Goal: Task Accomplishment & Management: Use online tool/utility

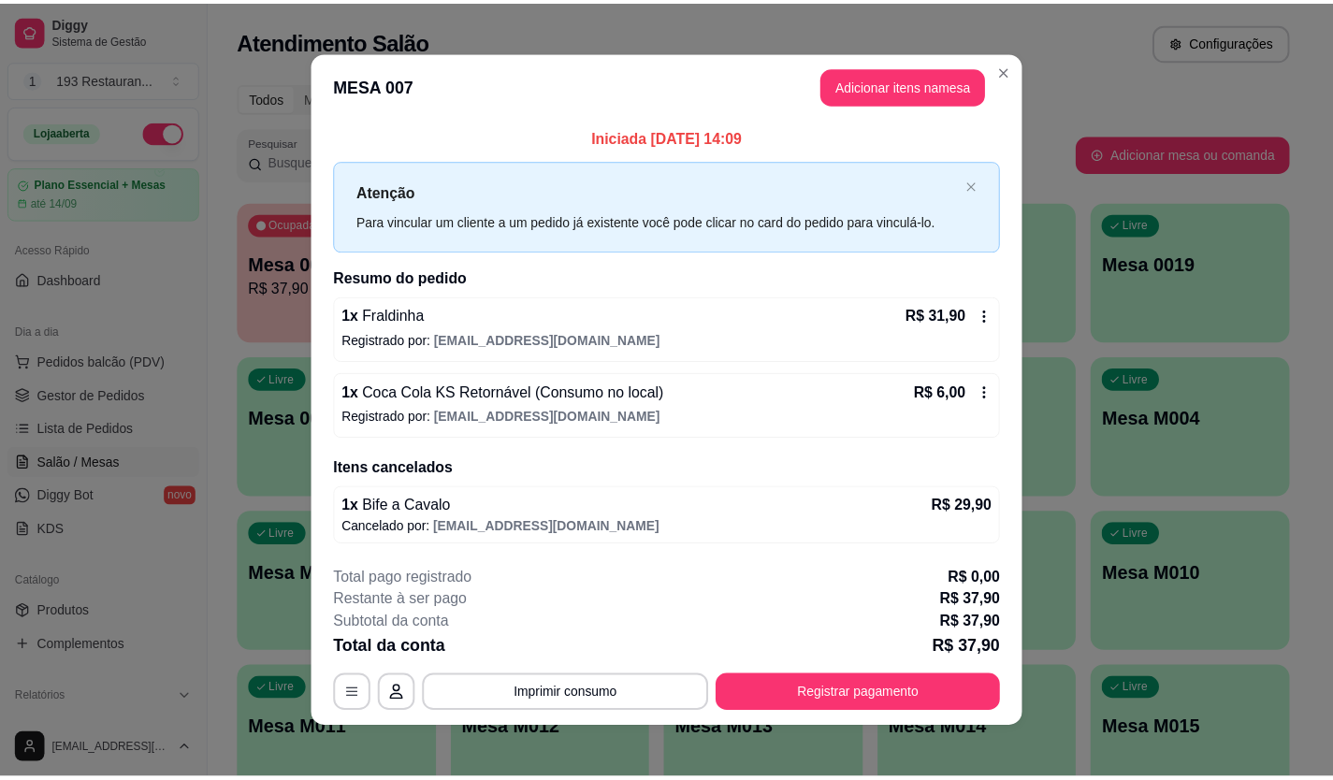
scroll to position [192, 0]
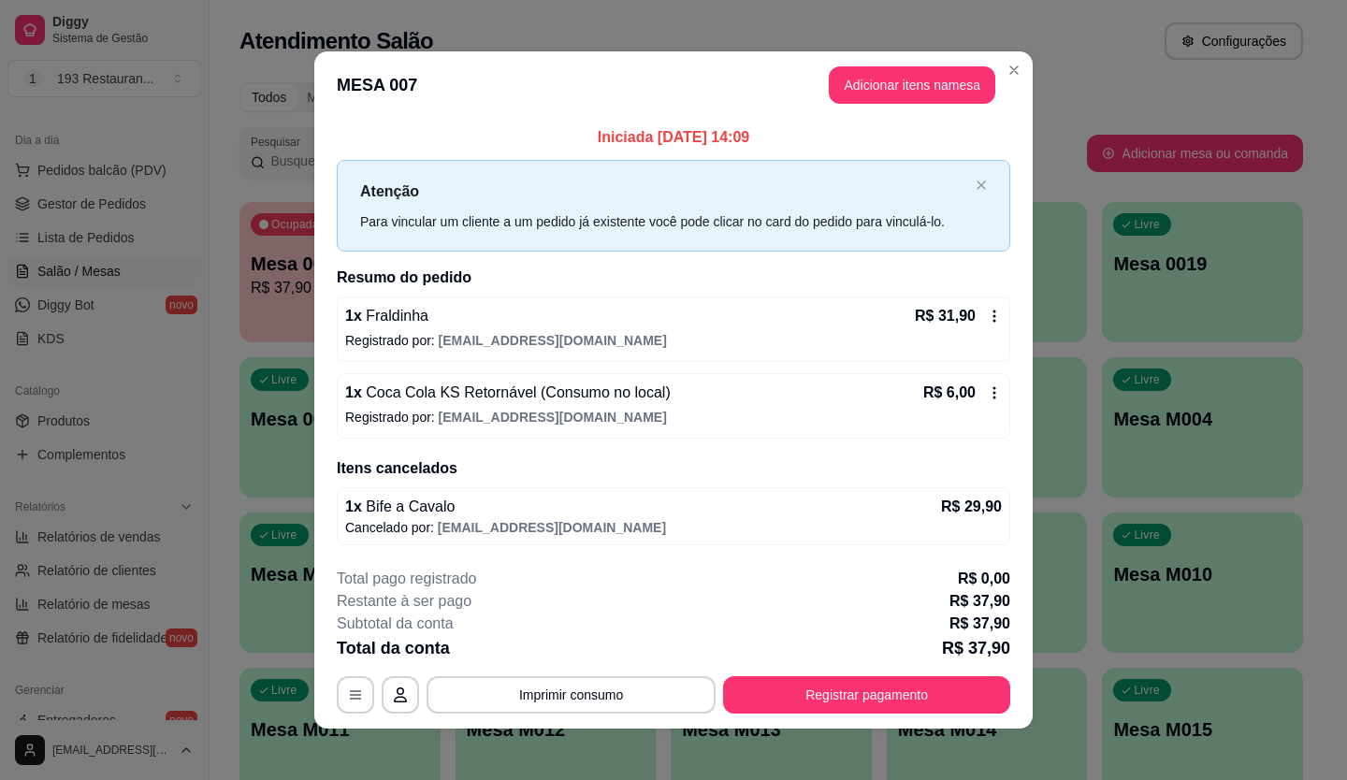
click at [803, 702] on button "Registrar pagamento" at bounding box center [866, 695] width 287 height 37
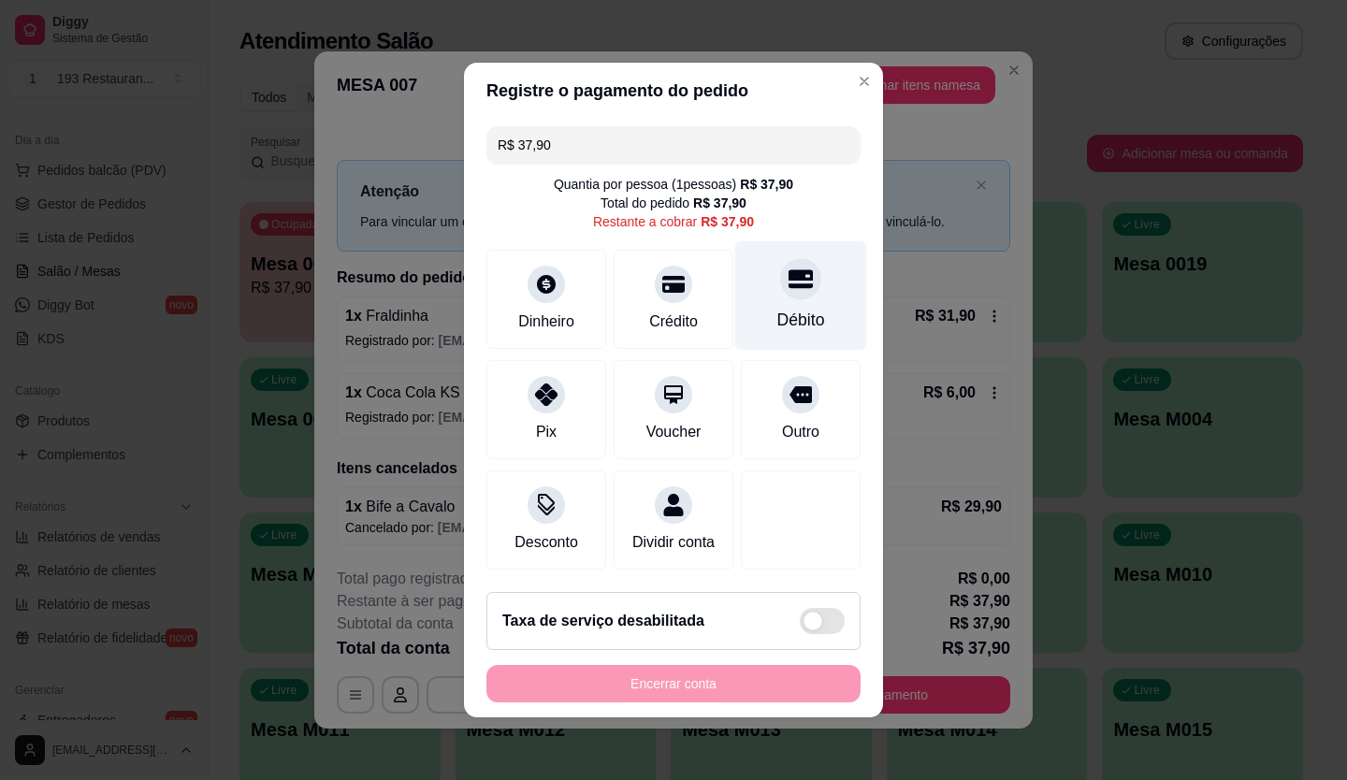
click at [778, 290] on div "Débito" at bounding box center [801, 295] width 132 height 109
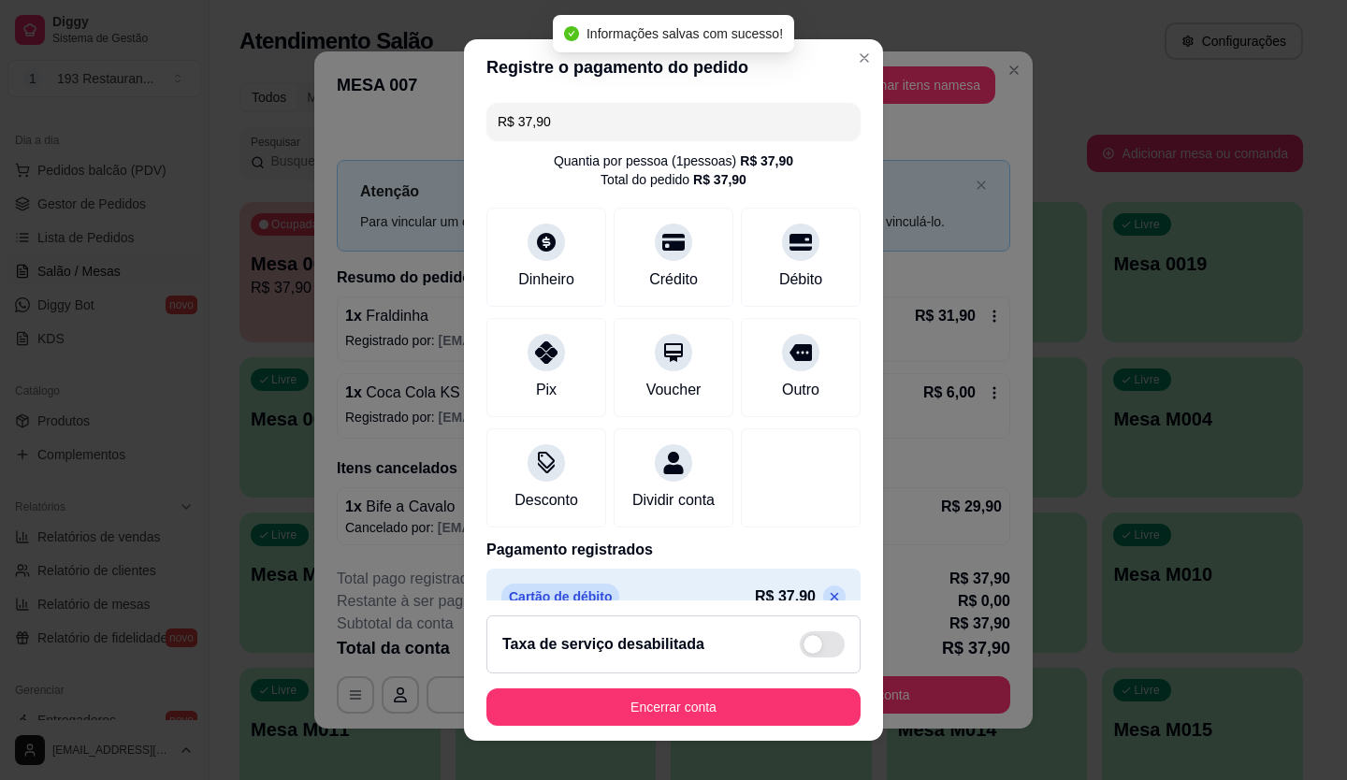
type input "R$ 0,00"
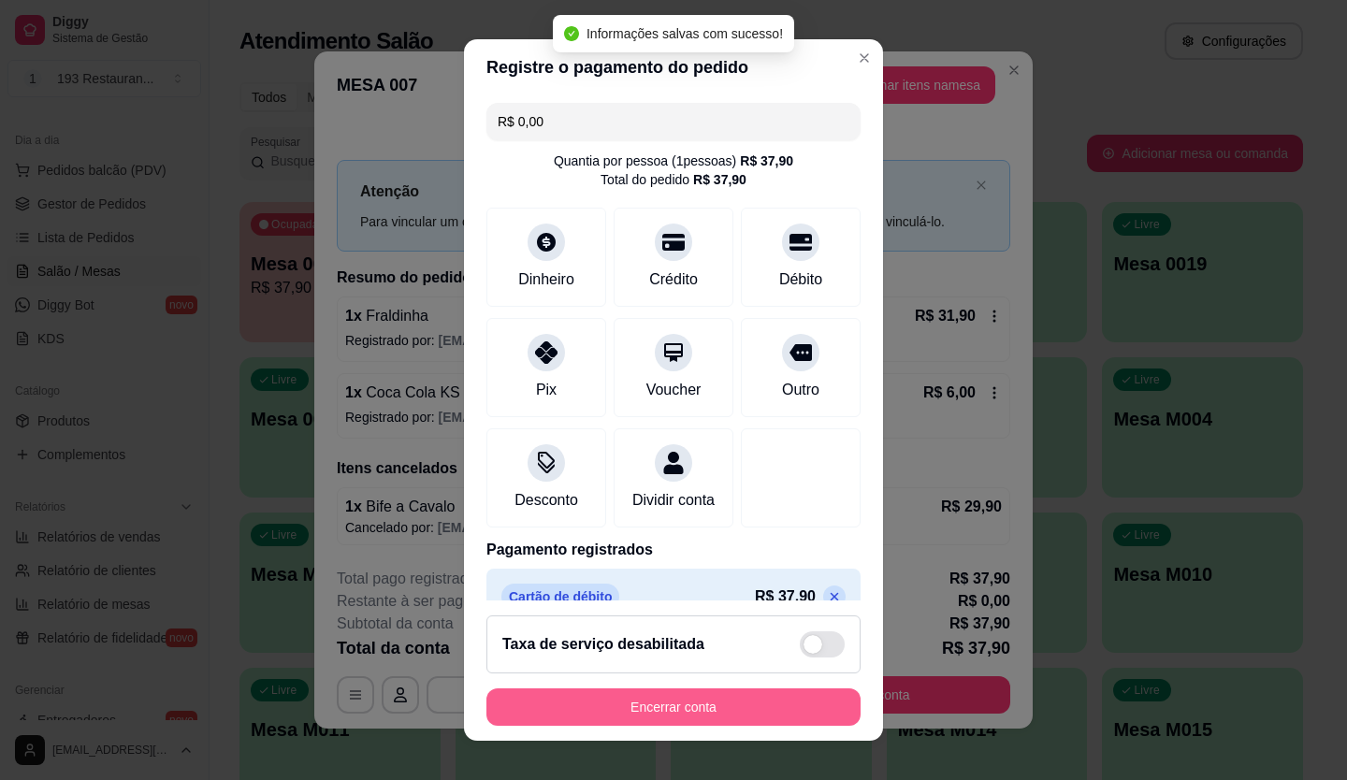
click at [686, 706] on button "Encerrar conta" at bounding box center [674, 707] width 374 height 37
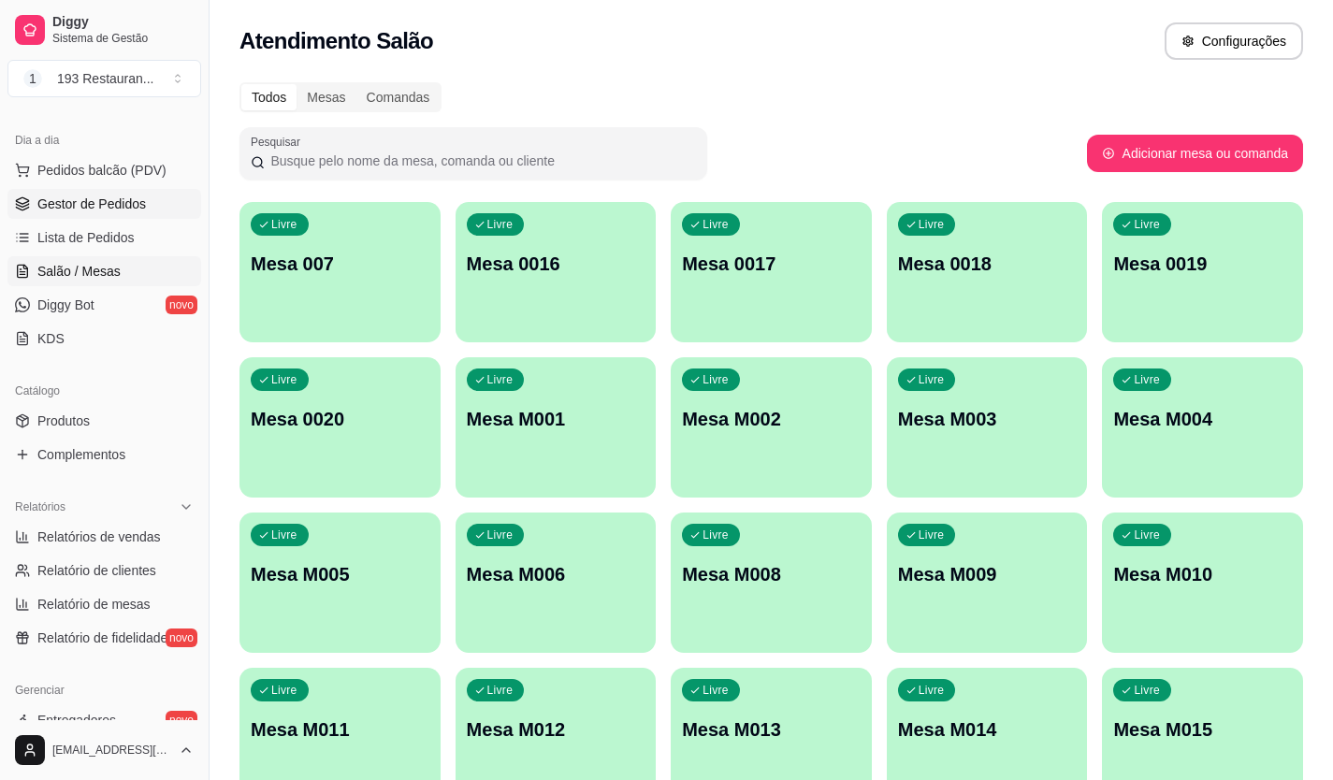
click at [85, 198] on span "Gestor de Pedidos" at bounding box center [91, 204] width 109 height 19
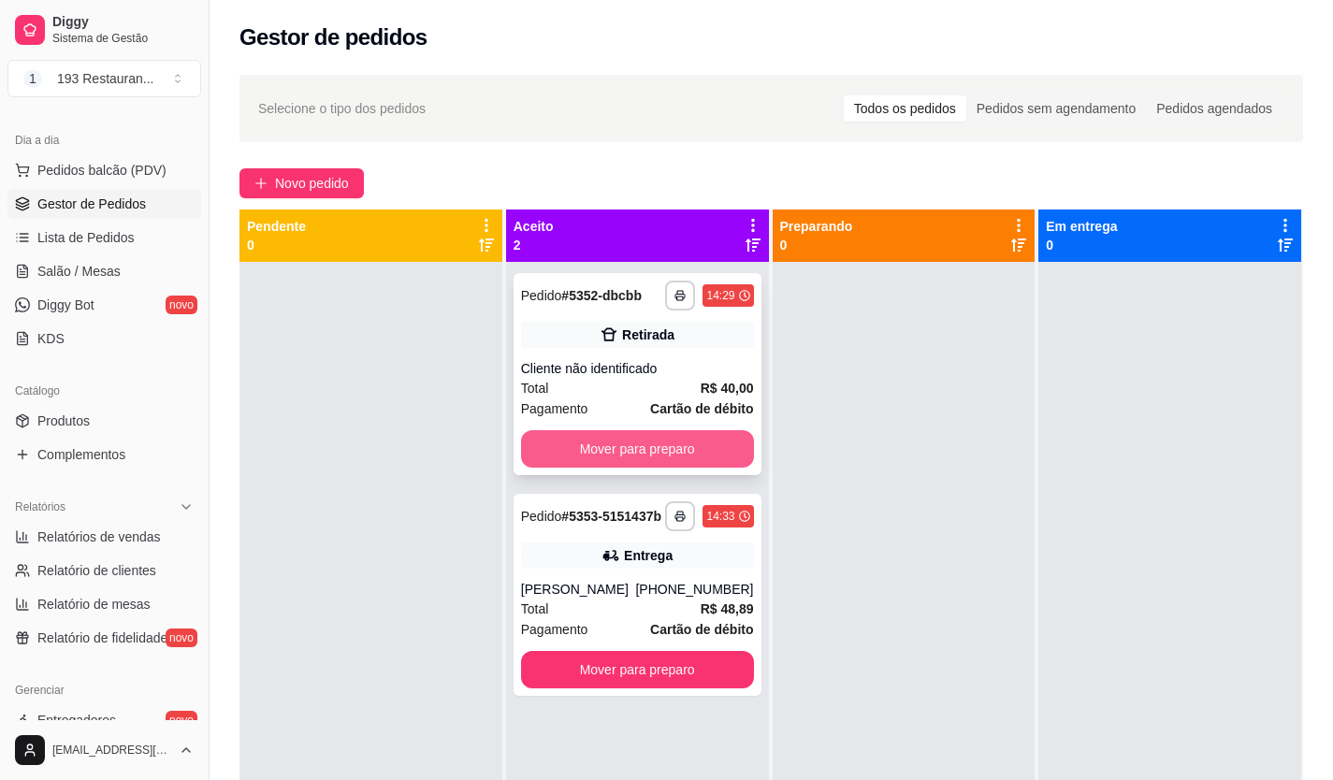
click at [609, 431] on button "Mover para preparo" at bounding box center [637, 448] width 233 height 37
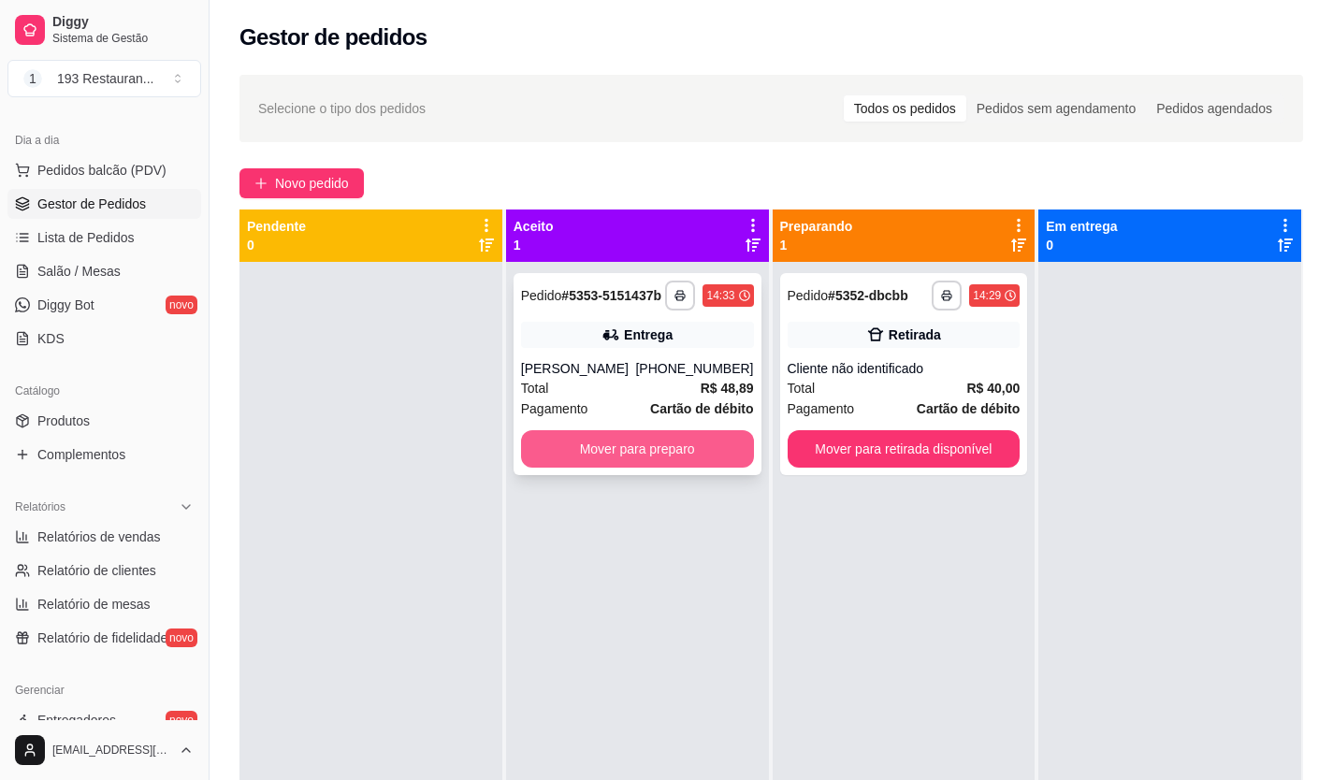
click at [641, 432] on button "Mover para preparo" at bounding box center [637, 448] width 233 height 37
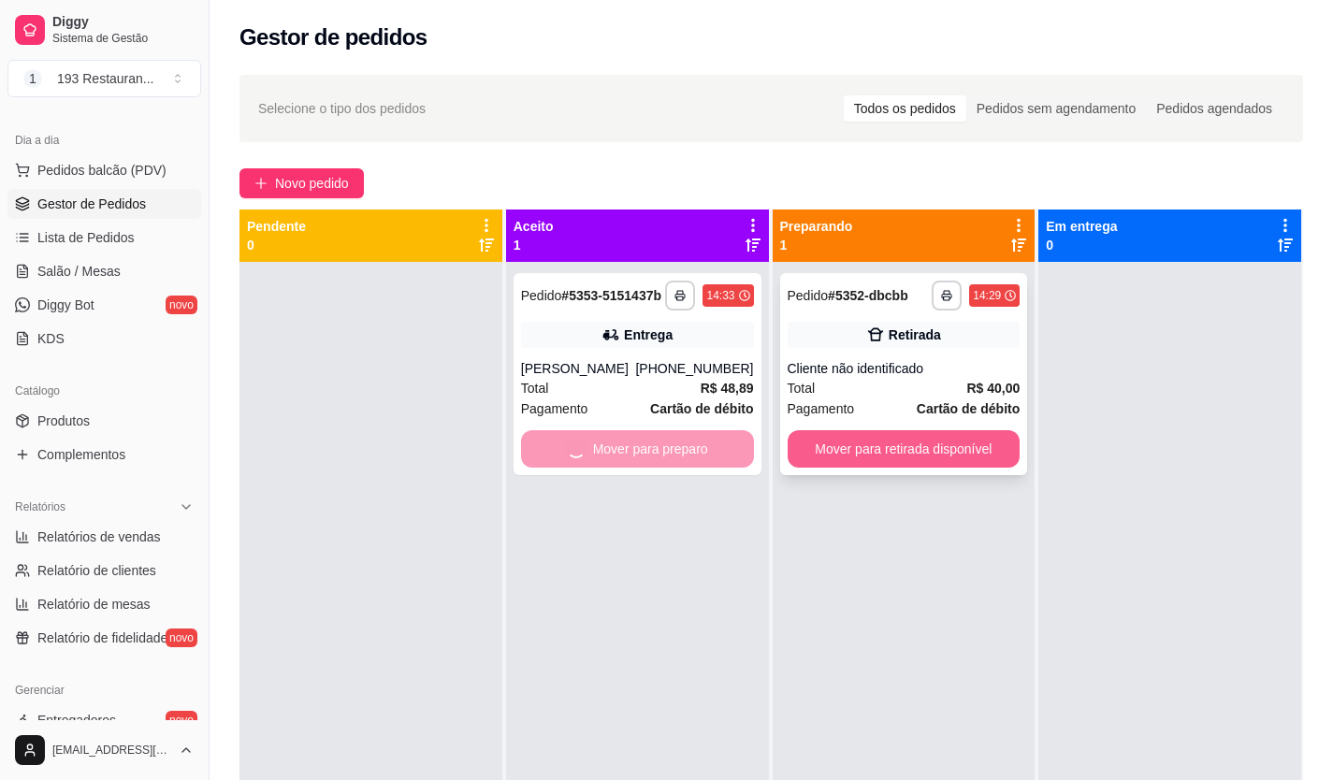
click at [905, 434] on button "Mover para retirada disponível" at bounding box center [904, 448] width 233 height 37
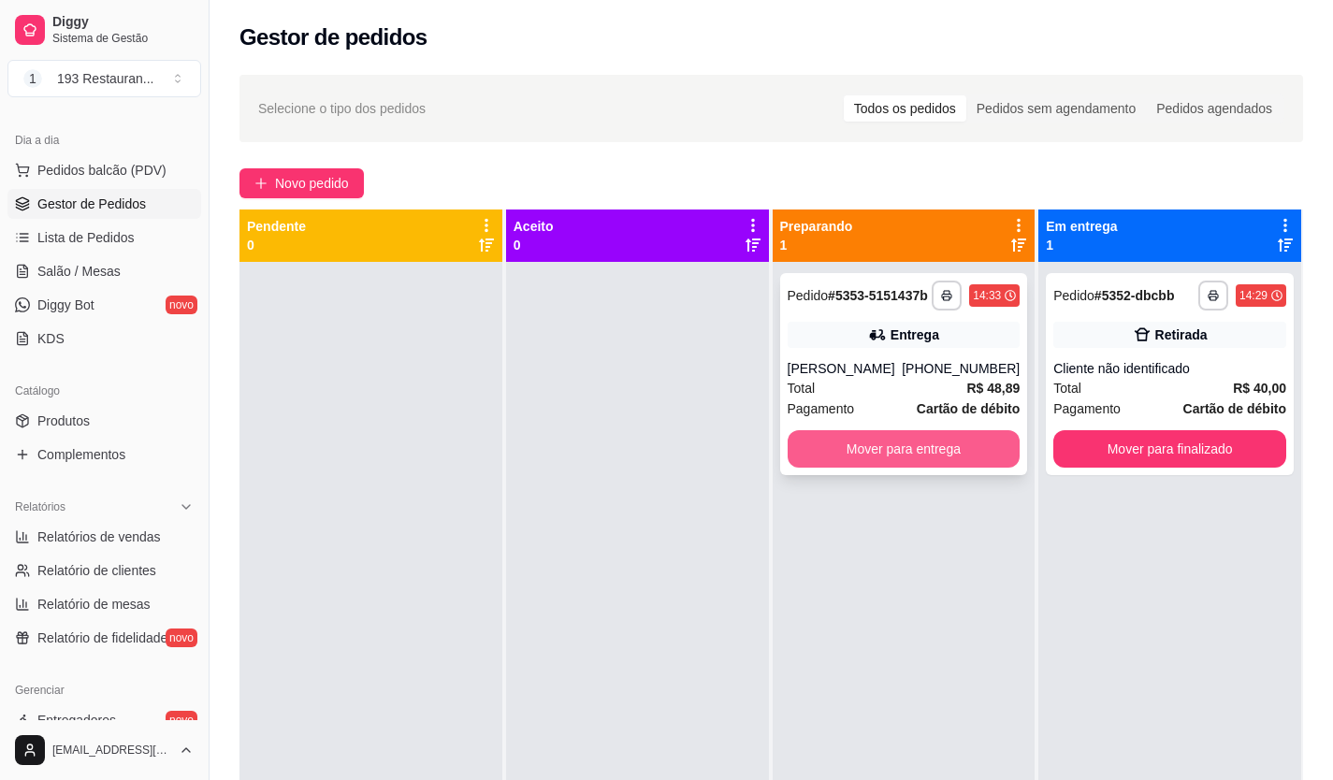
click at [981, 441] on button "Mover para entrega" at bounding box center [904, 448] width 233 height 37
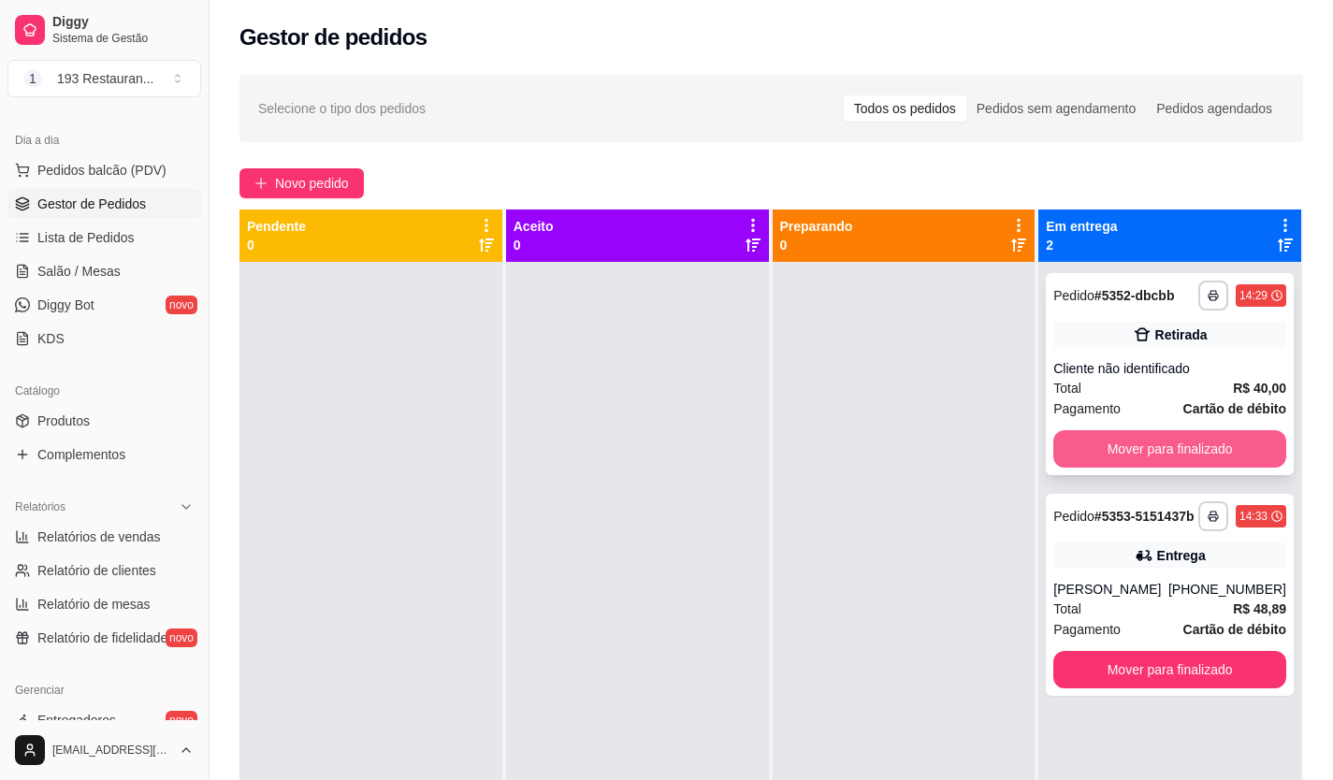
click at [1090, 437] on button "Mover para finalizado" at bounding box center [1170, 448] width 233 height 37
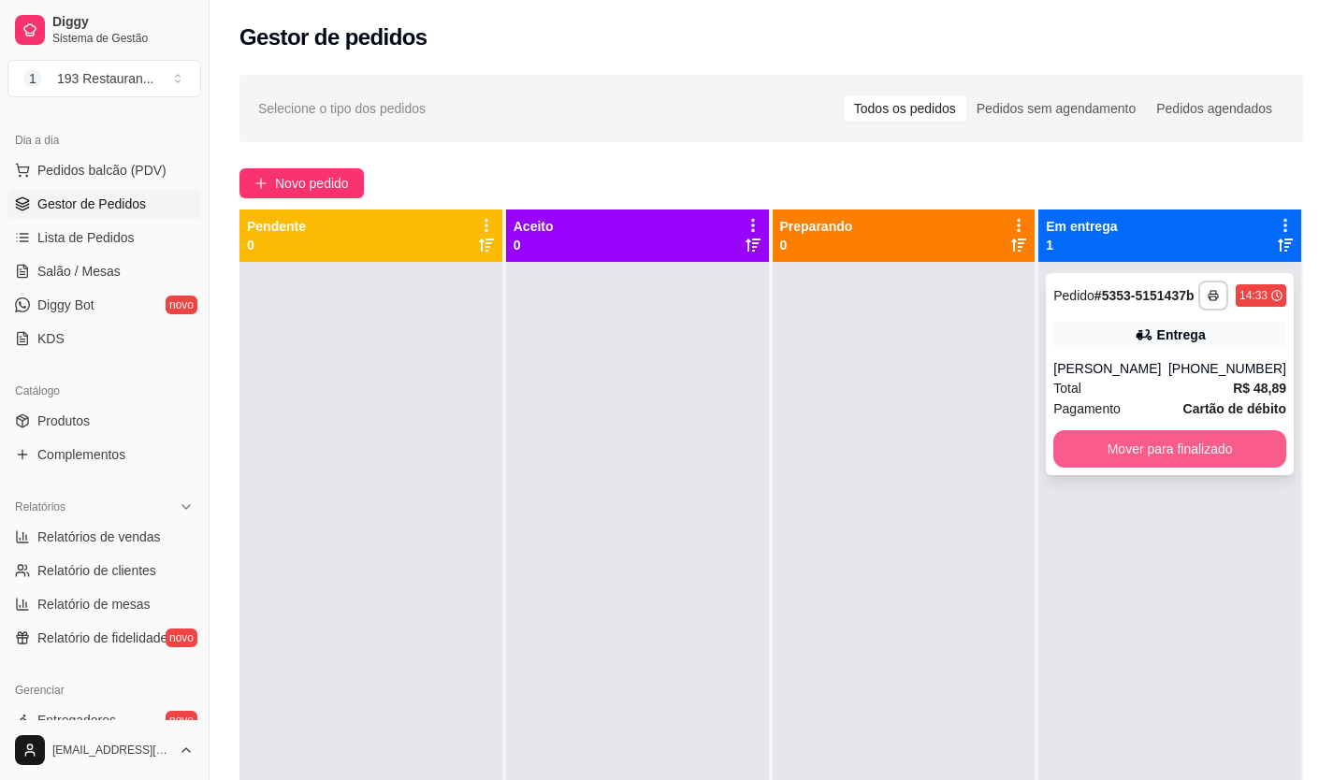
click at [1201, 439] on button "Mover para finalizado" at bounding box center [1170, 448] width 233 height 37
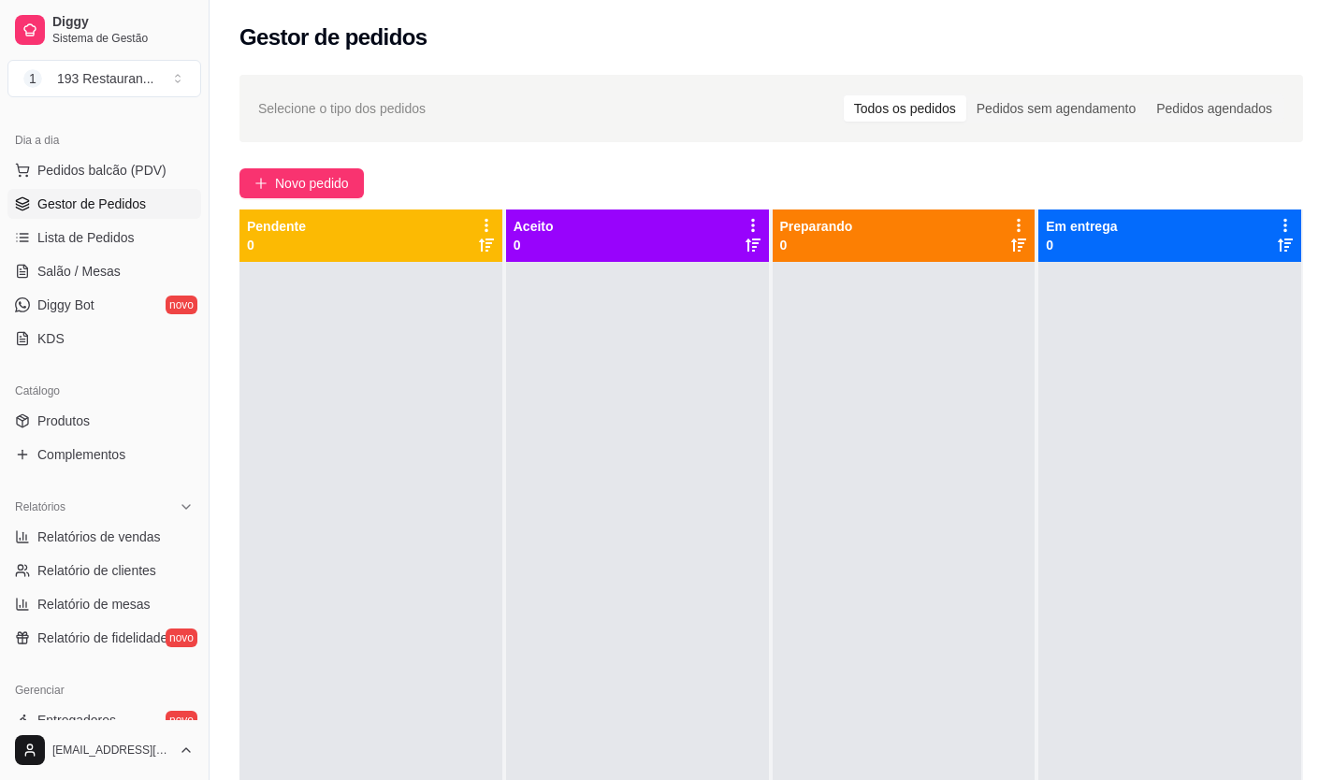
click at [1306, 6] on div "Gestor de pedidos" at bounding box center [772, 32] width 1124 height 64
